Goal: Task Accomplishment & Management: Complete application form

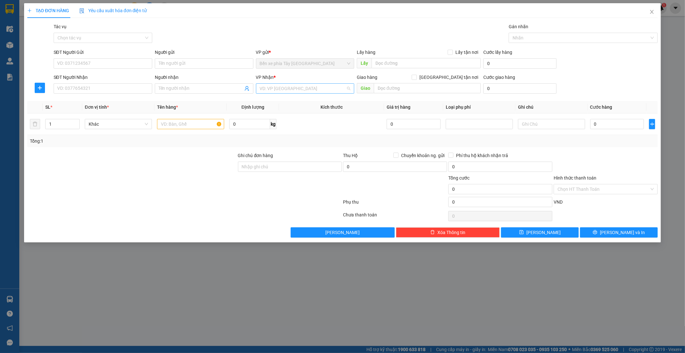
click at [299, 88] on input "search" at bounding box center [303, 89] width 86 height 10
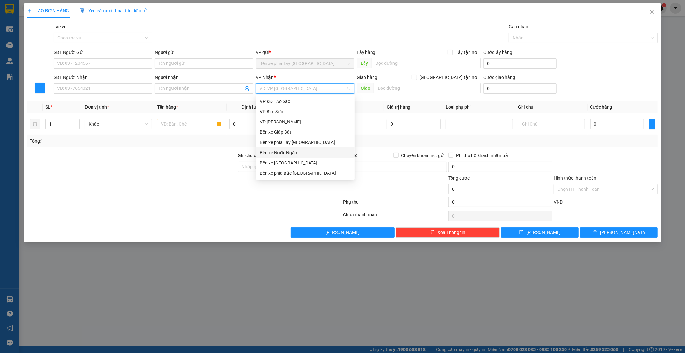
click at [297, 153] on div "Bến xe Nước Ngầm" at bounding box center [305, 152] width 91 height 7
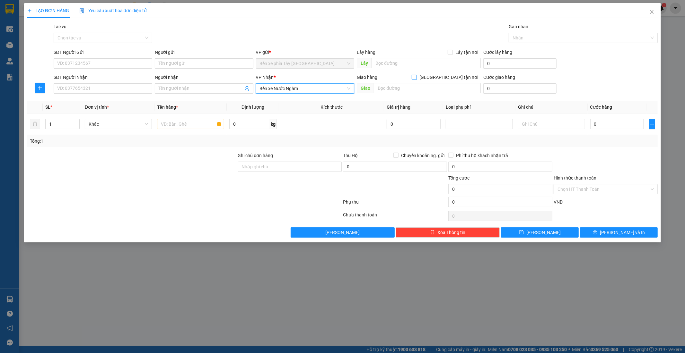
click at [416, 78] on input "[GEOGRAPHIC_DATA] tận nơi" at bounding box center [414, 77] width 4 height 4
checkbox input "true"
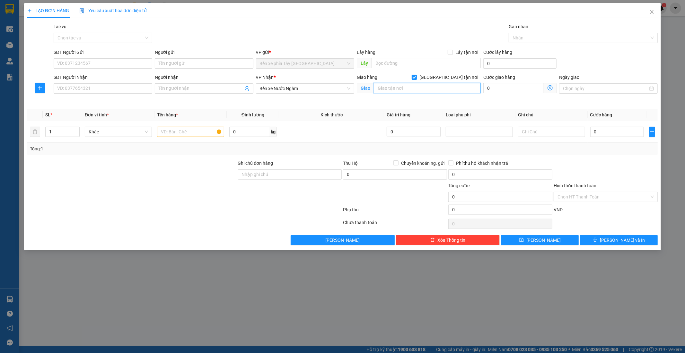
click at [440, 88] on input "text" at bounding box center [427, 88] width 107 height 10
type input "m"
type input "b"
click at [411, 89] on input "text" at bounding box center [427, 88] width 107 height 10
click at [386, 86] on input "text" at bounding box center [427, 88] width 107 height 10
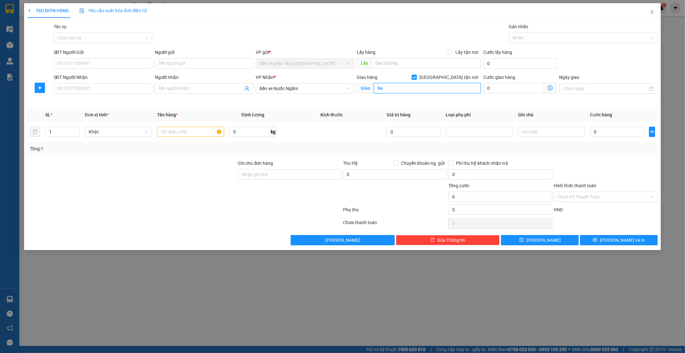
type input "b"
click at [414, 84] on input "text" at bounding box center [427, 88] width 107 height 10
type input "b"
type input "n"
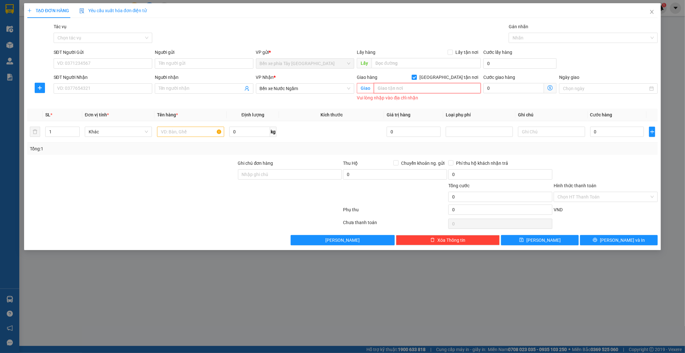
click at [384, 86] on input "text" at bounding box center [427, 88] width 107 height 10
type input "beesn"
type input "b"
type input "beeee"
